Goal: Transaction & Acquisition: Download file/media

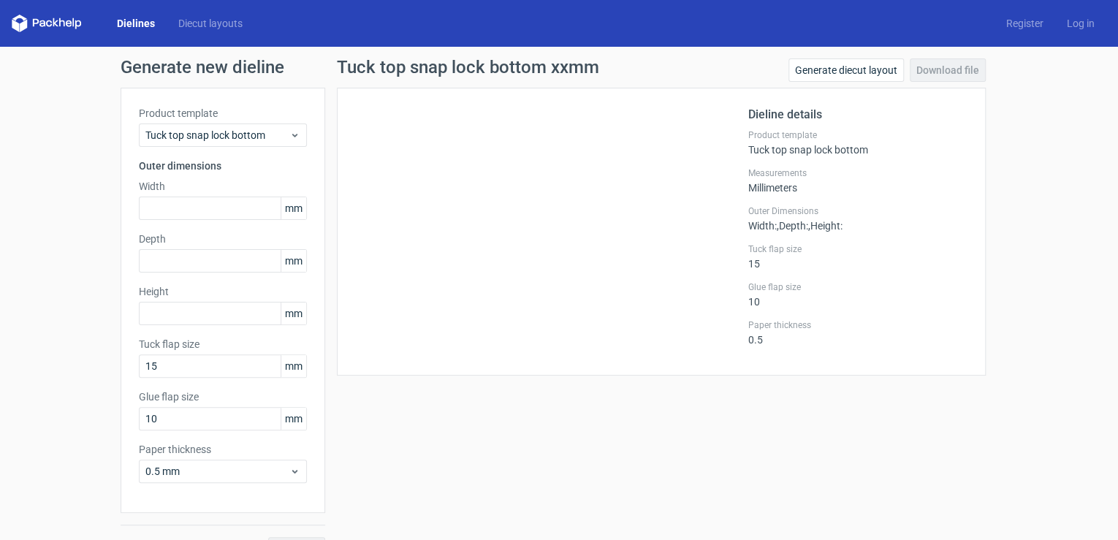
click at [146, 26] on link "Dielines" at bounding box center [135, 23] width 61 height 15
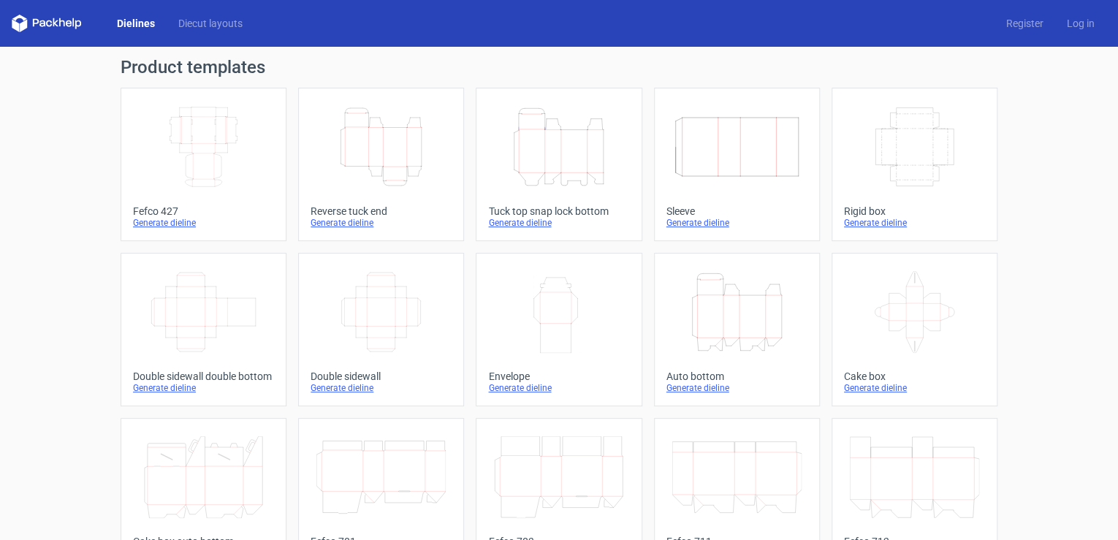
click at [560, 171] on icon "Height Depth Width" at bounding box center [558, 147] width 129 height 82
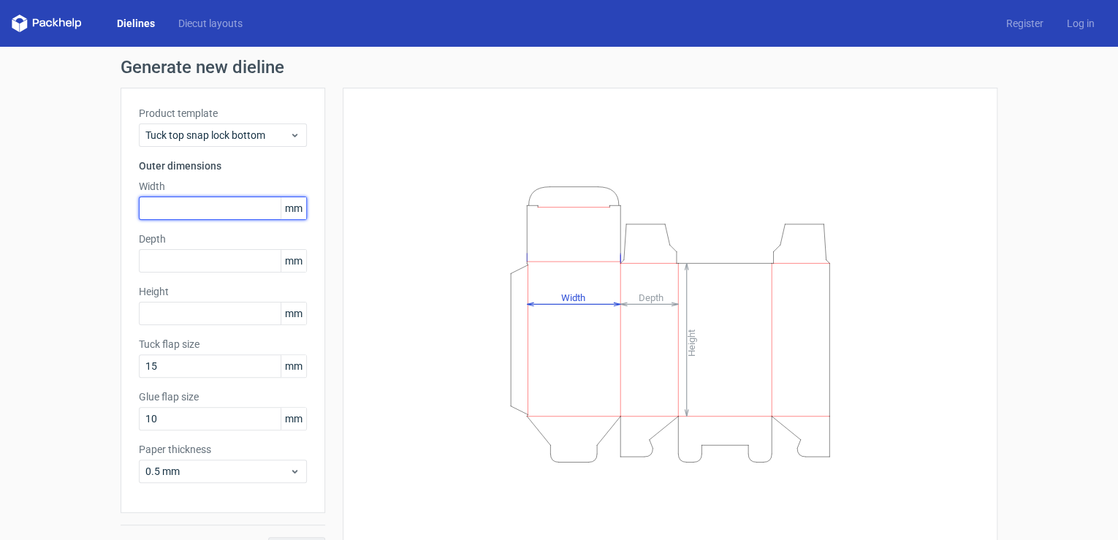
click at [165, 211] on input "text" at bounding box center [223, 208] width 168 height 23
type input "70"
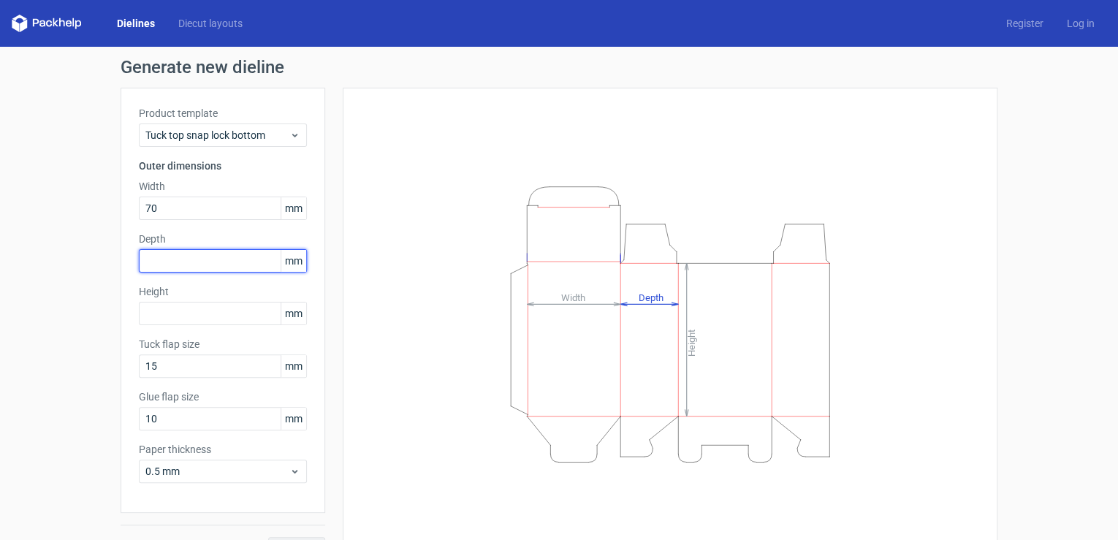
click at [187, 254] on input "text" at bounding box center [223, 260] width 168 height 23
type input "70"
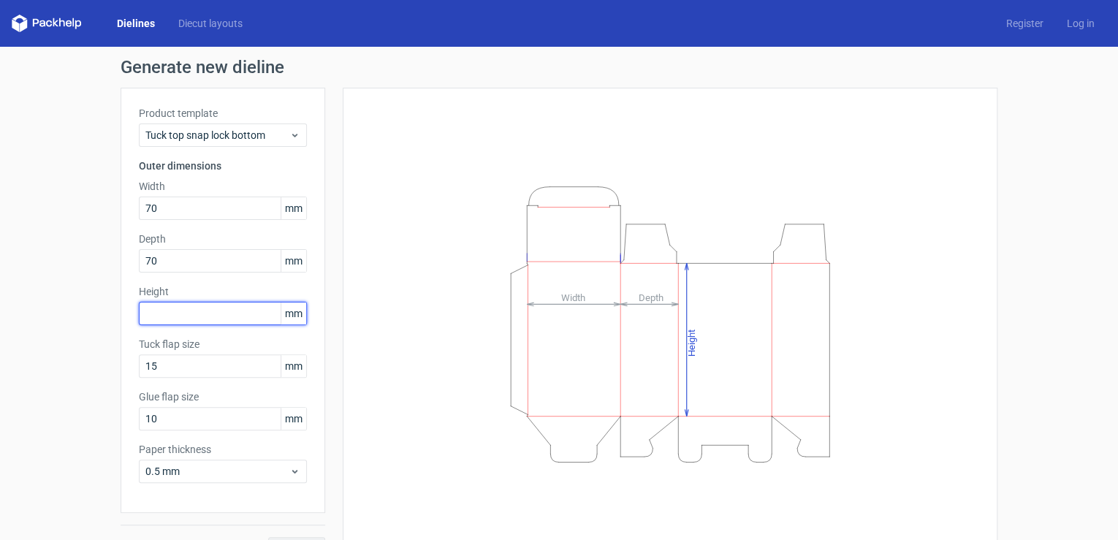
click at [237, 315] on input "text" at bounding box center [223, 313] width 168 height 23
type input "90"
click at [319, 343] on div "Product template Tuck top snap lock bottom Outer dimensions Width 70 mm Depth 7…" at bounding box center [223, 300] width 205 height 425
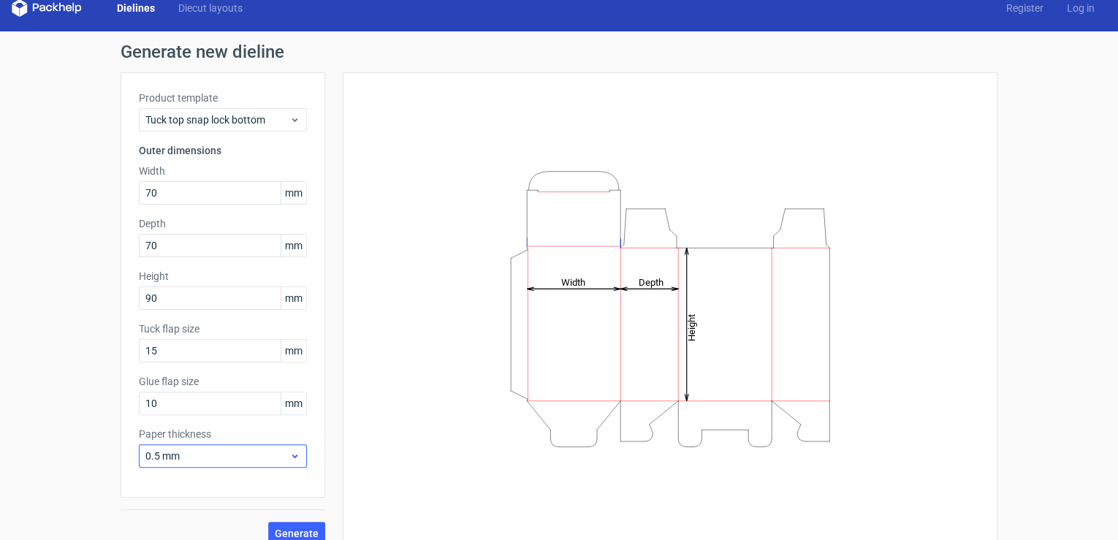
scroll to position [31, 0]
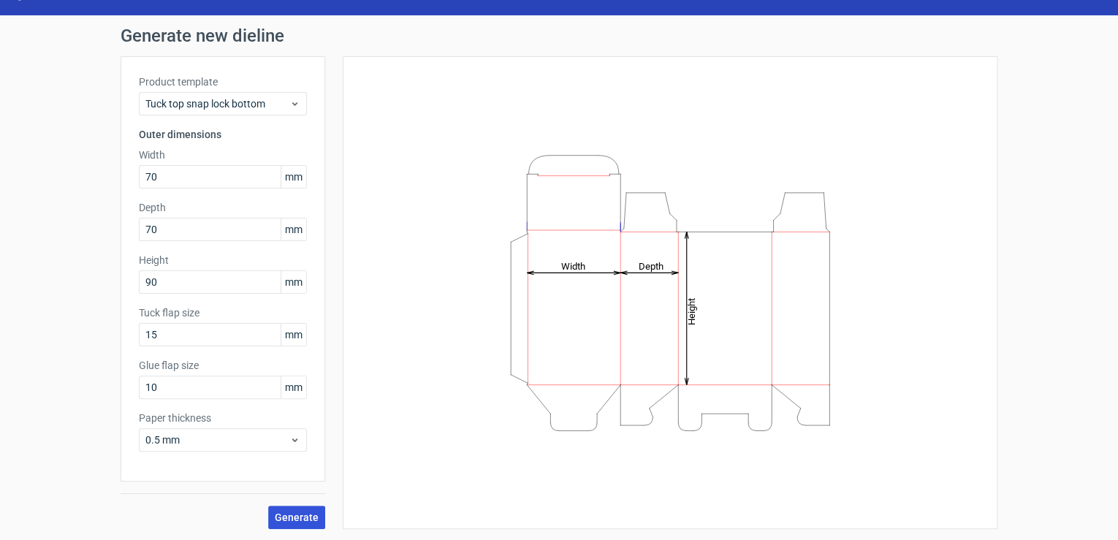
click at [295, 517] on span "Generate" at bounding box center [297, 517] width 44 height 10
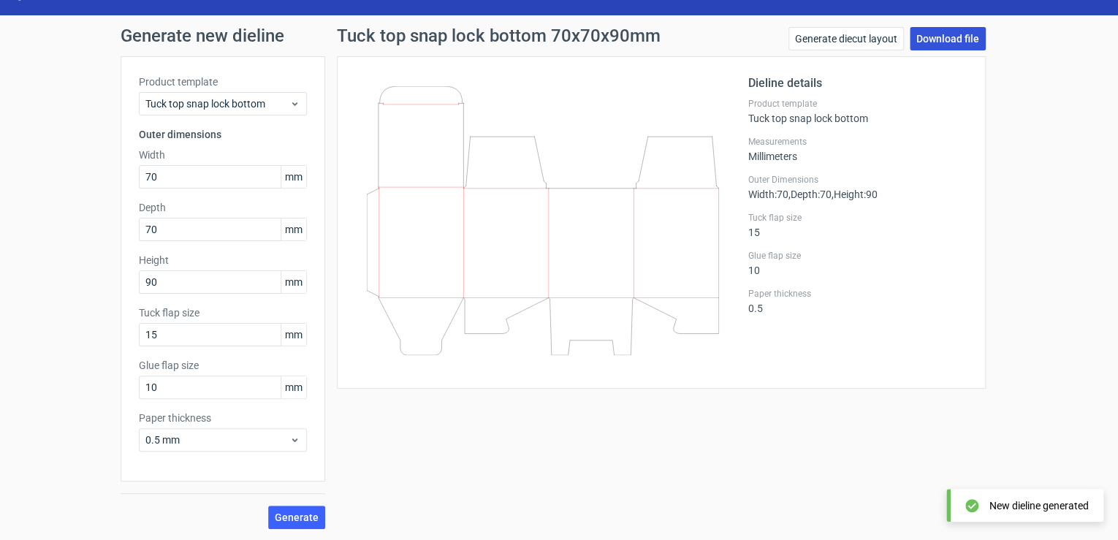
click at [956, 40] on link "Download file" at bounding box center [948, 38] width 76 height 23
